Goal: Task Accomplishment & Management: Manage account settings

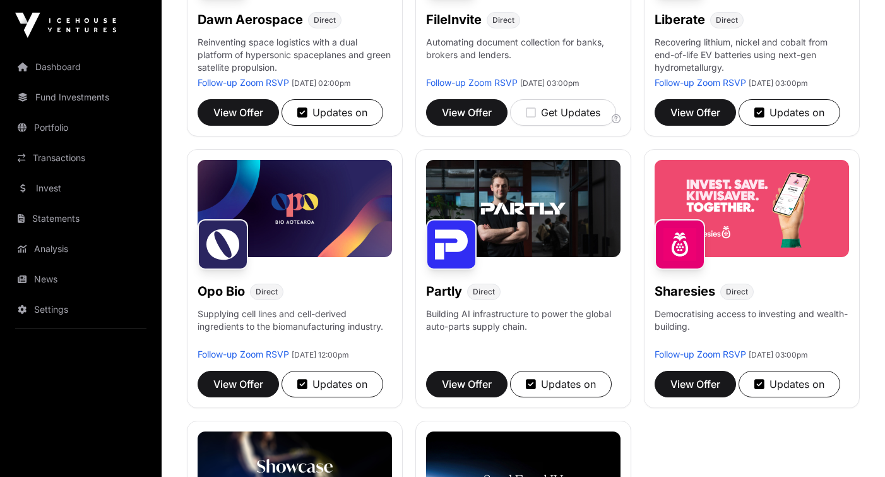
scroll to position [644, 0]
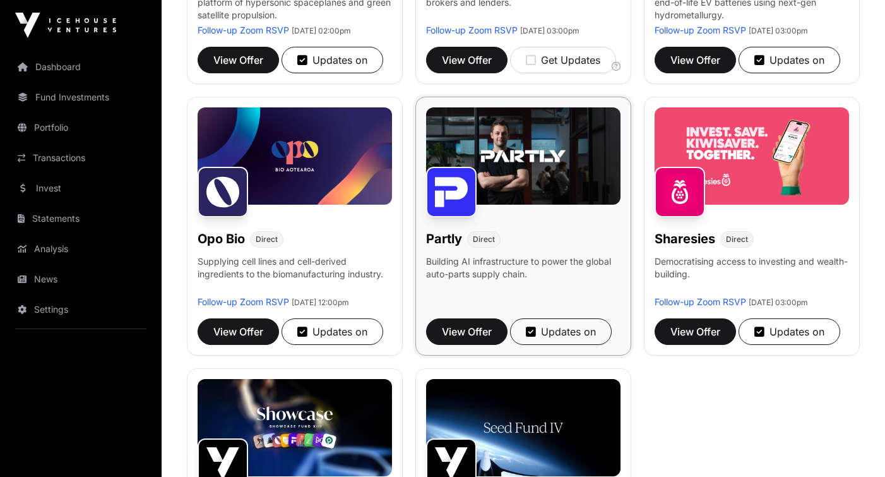
click at [516, 185] on img at bounding box center [523, 155] width 195 height 97
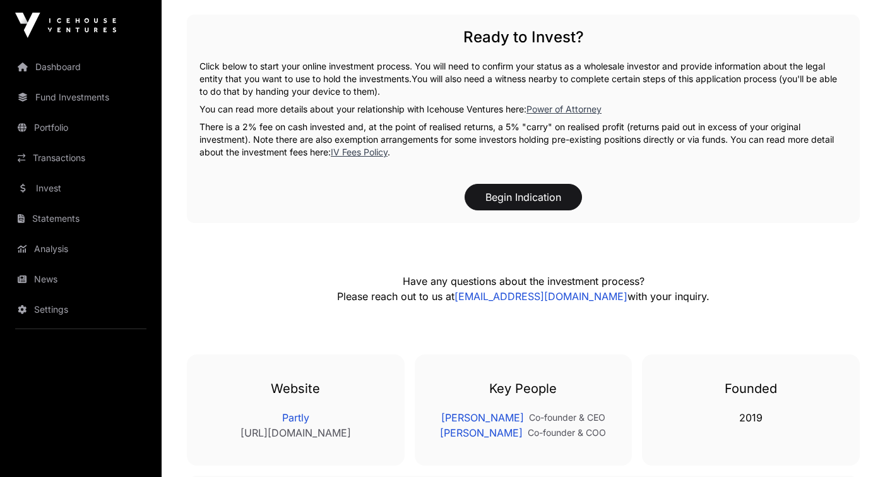
scroll to position [2005, 0]
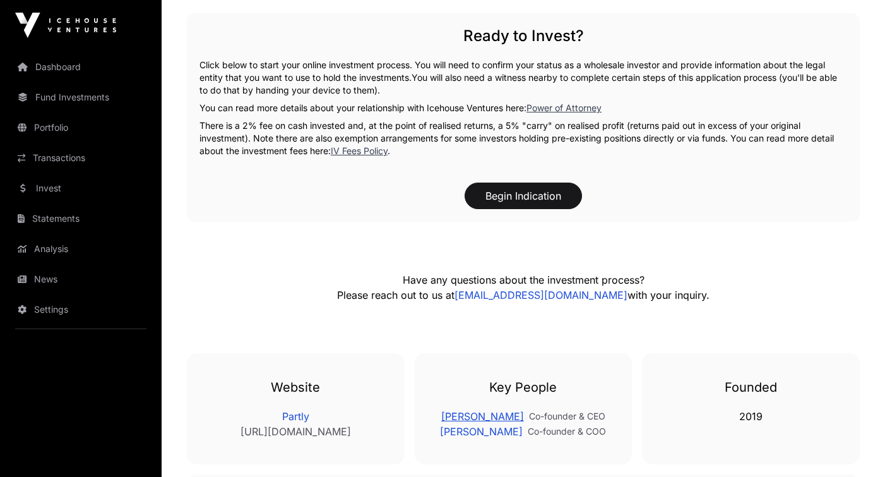
click at [493, 409] on link "[PERSON_NAME]" at bounding box center [482, 416] width 83 height 15
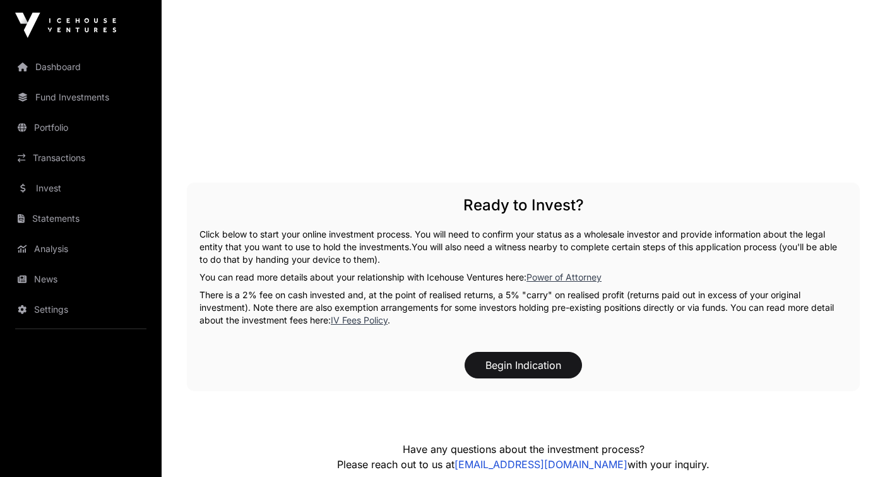
scroll to position [1841, 0]
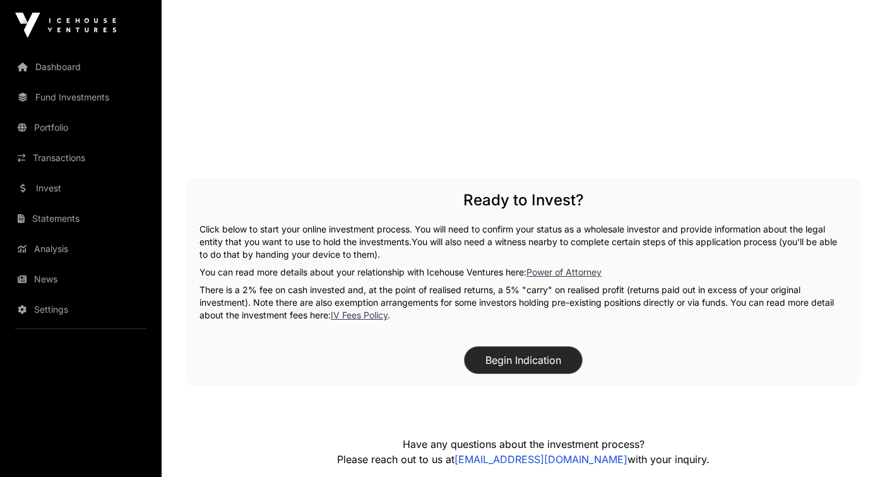
click at [522, 350] on button "Begin Indication" at bounding box center [523, 360] width 117 height 27
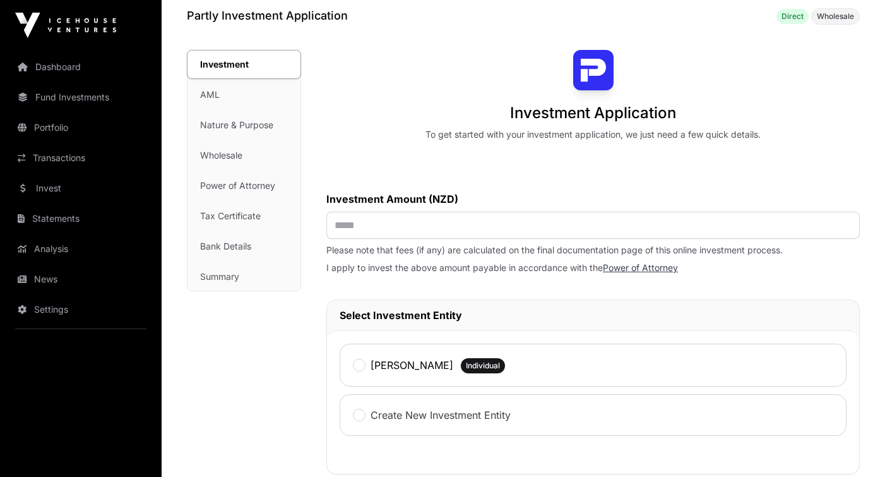
scroll to position [64, 0]
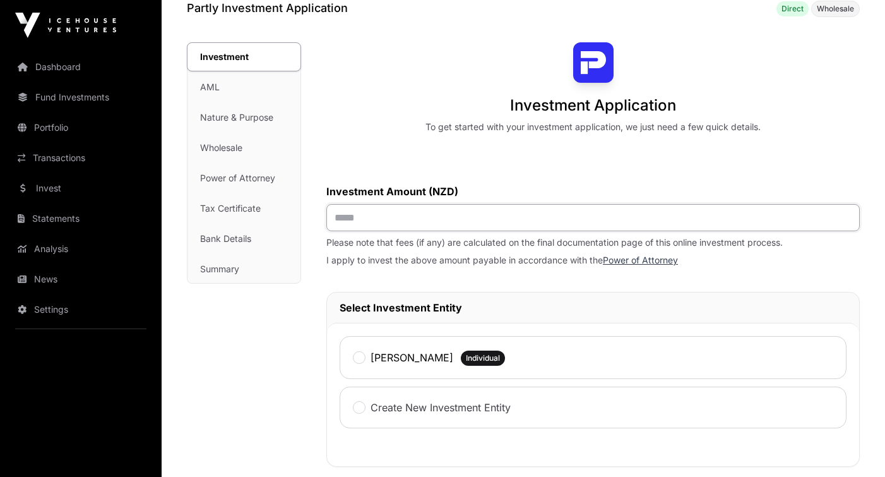
click at [512, 221] on input "text" at bounding box center [593, 217] width 534 height 27
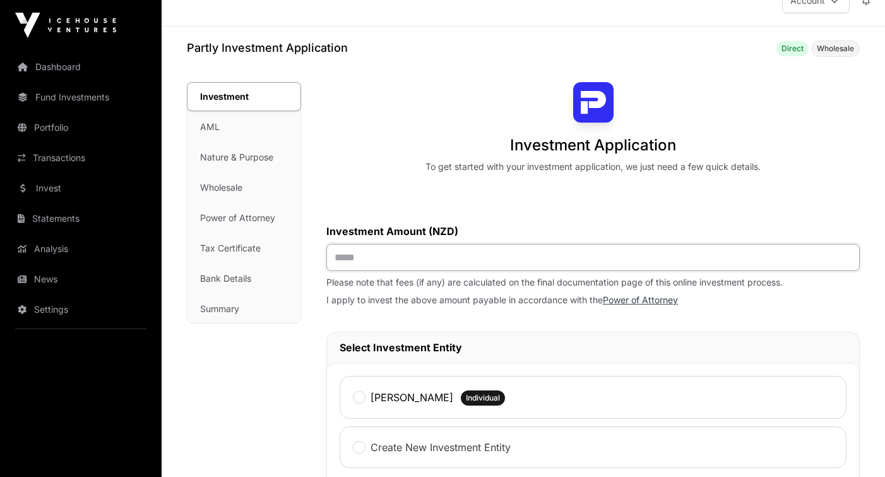
scroll to position [0, 0]
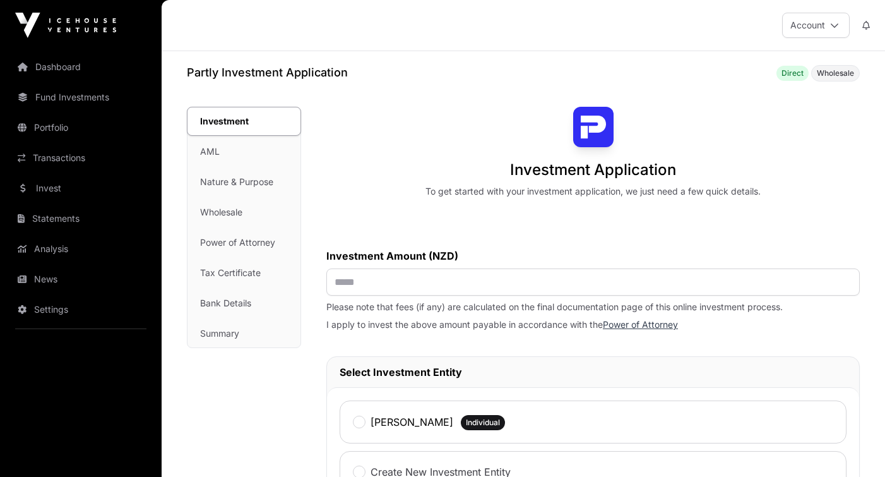
scroll to position [1841, 0]
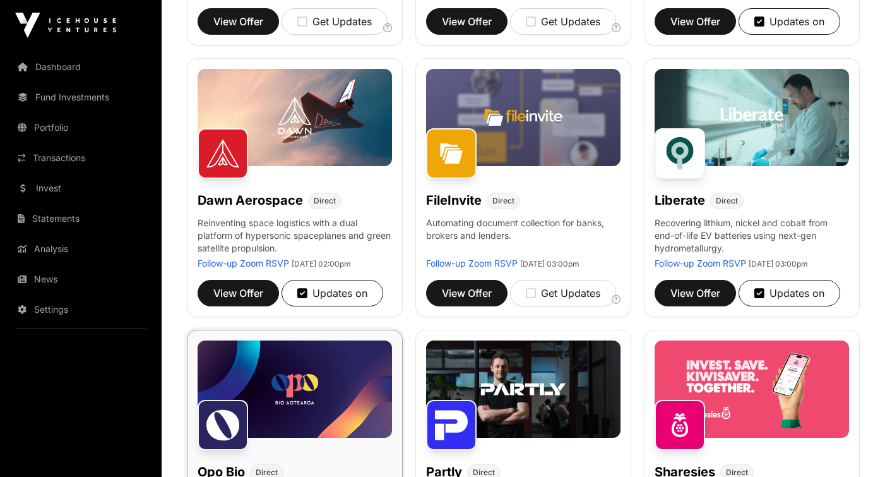
scroll to position [407, 0]
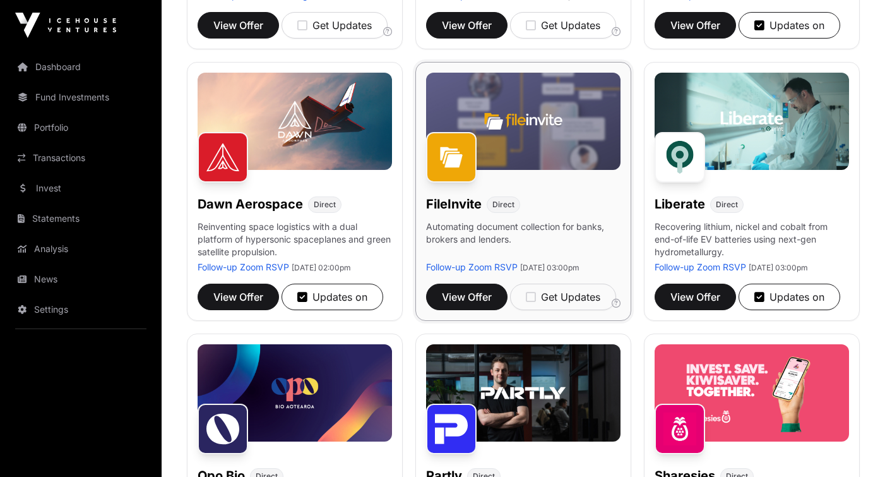
click at [504, 157] on img at bounding box center [523, 121] width 195 height 97
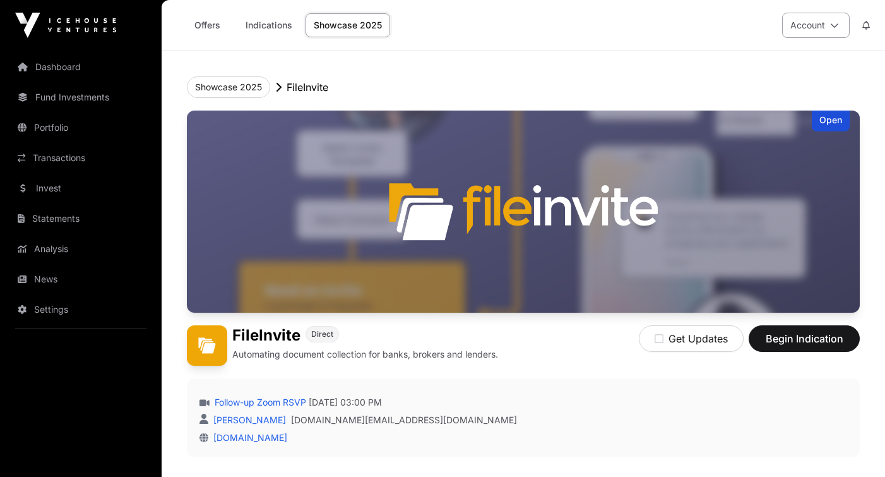
click at [834, 16] on button "Account" at bounding box center [816, 25] width 68 height 25
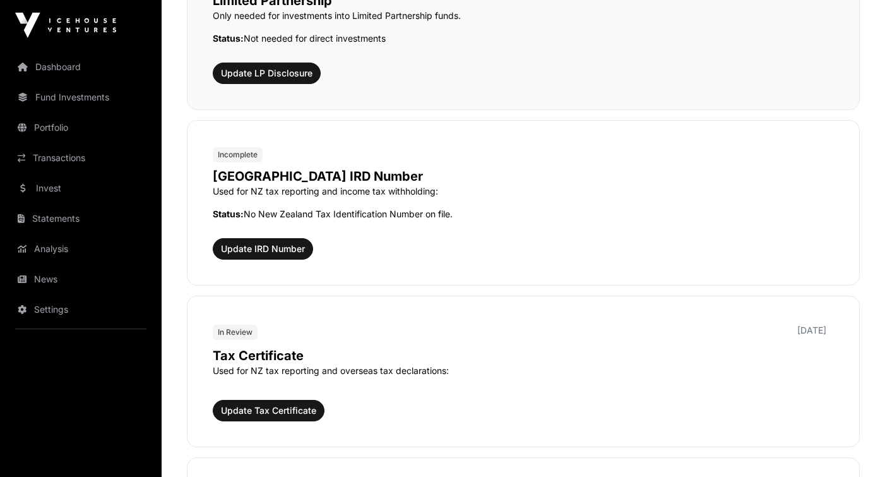
scroll to position [1051, 0]
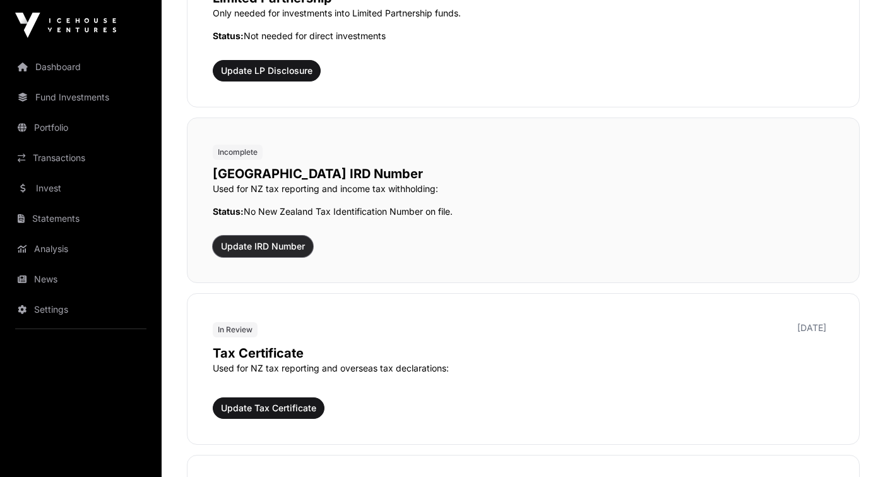
click at [283, 244] on span "Update IRD Number" at bounding box center [263, 246] width 84 height 13
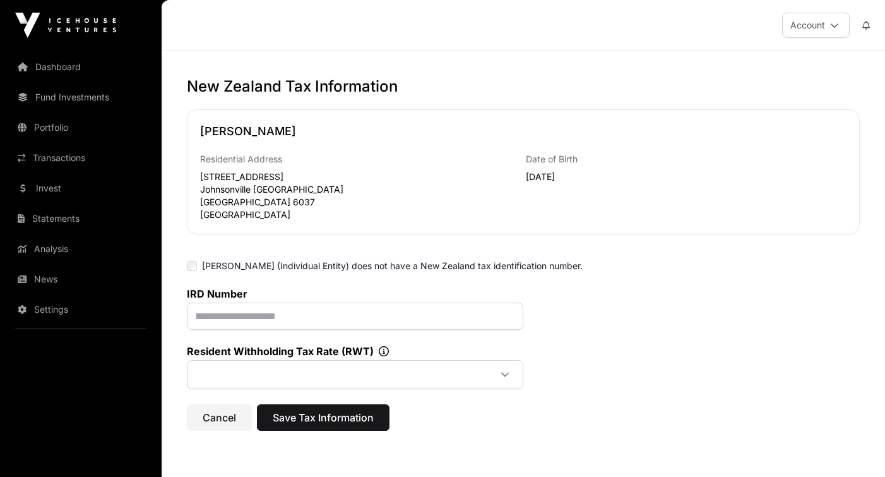
click at [282, 263] on label "Ziv Himmelfarb (Individual Entity) does not have a New Zealand tax identificati…" at bounding box center [392, 266] width 381 height 13
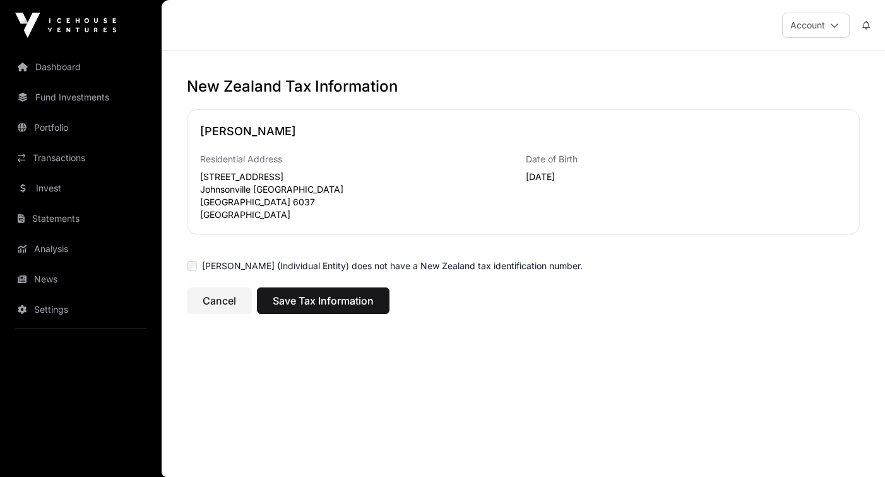
click at [282, 263] on label "Ziv Himmelfarb (Individual Entity) does not have a New Zealand tax identificati…" at bounding box center [392, 266] width 381 height 13
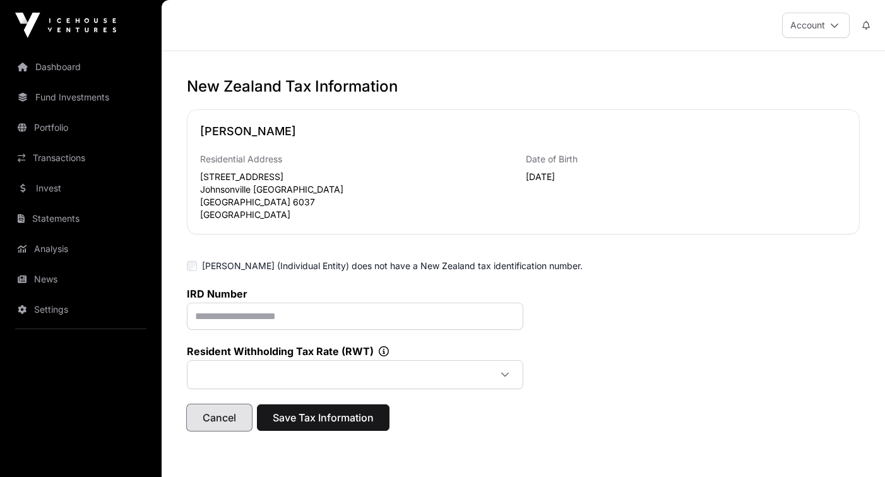
click at [230, 417] on span "Cancel" at bounding box center [219, 417] width 33 height 15
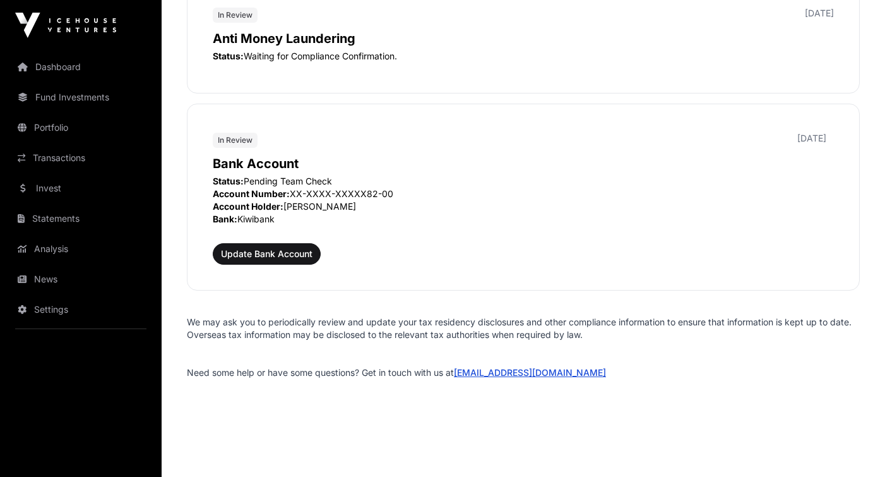
scroll to position [1710, 0]
